Goal: Task Accomplishment & Management: Manage account settings

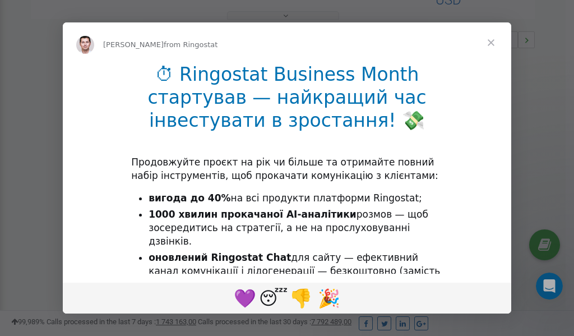
click at [494, 43] on span "Close" at bounding box center [491, 42] width 40 height 40
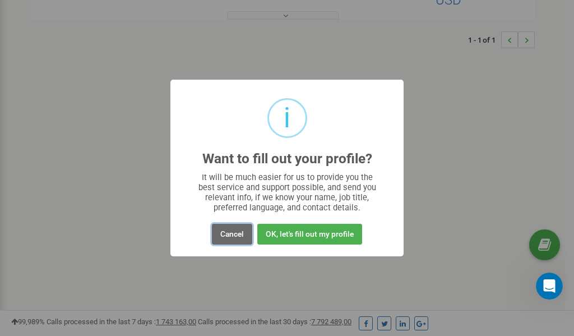
click at [227, 236] on button "Cancel" at bounding box center [232, 234] width 40 height 21
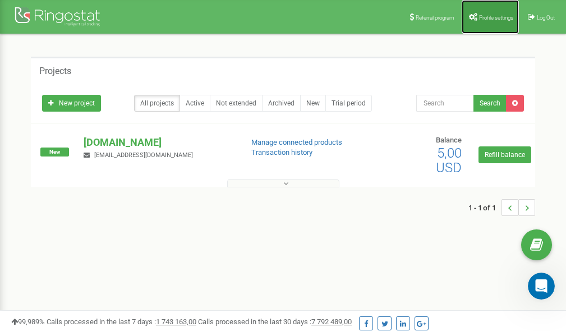
click at [491, 19] on span "Profile settings" at bounding box center [496, 18] width 34 height 6
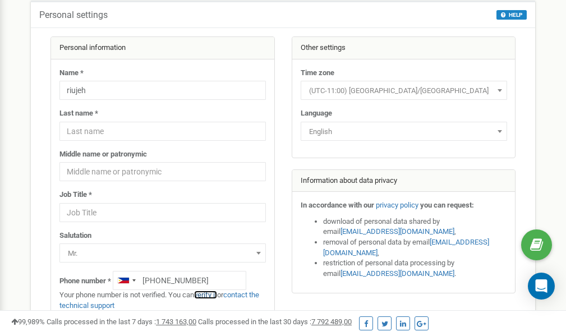
click at [213, 295] on link "verify it" at bounding box center [205, 295] width 23 height 8
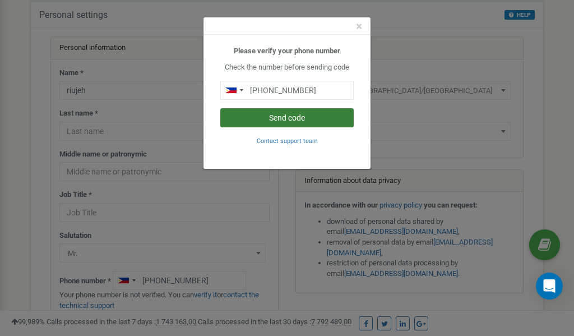
click at [288, 116] on button "Send code" at bounding box center [286, 117] width 133 height 19
